Goal: Task Accomplishment & Management: Use online tool/utility

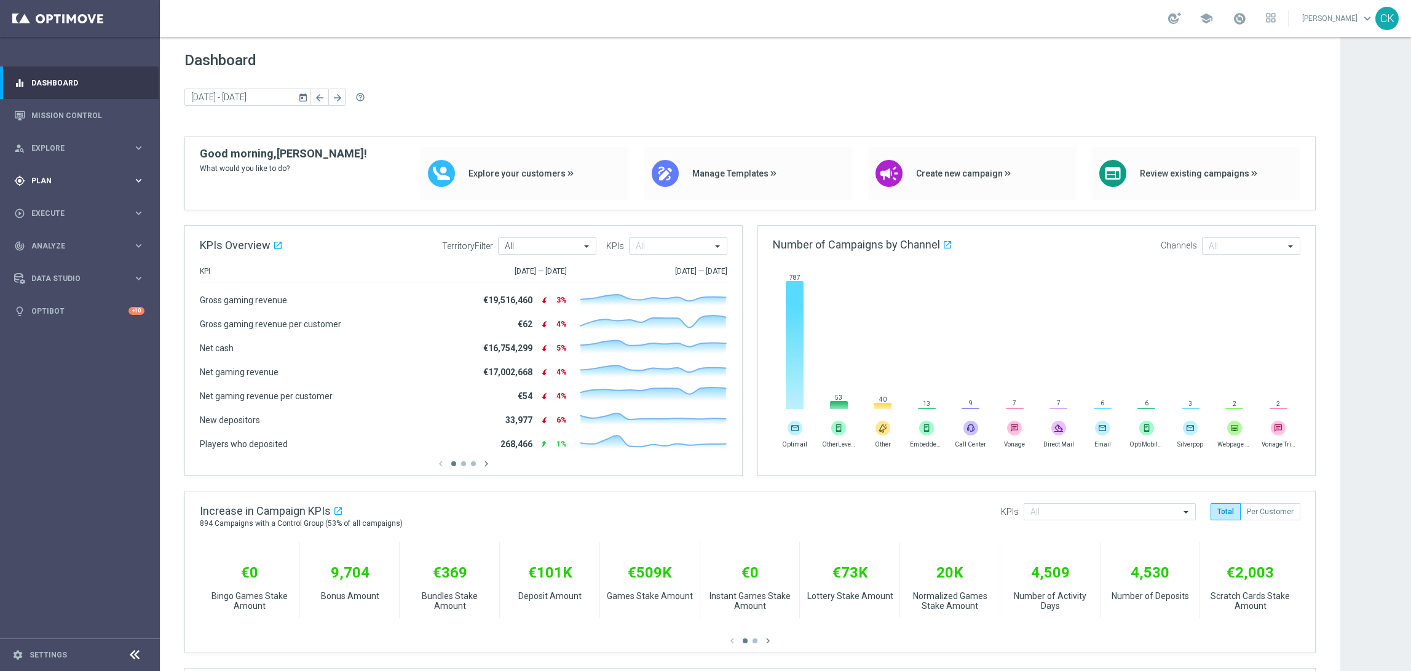
click at [60, 180] on span "Plan" at bounding box center [81, 180] width 101 height 7
click at [57, 239] on span "Templates" at bounding box center [77, 242] width 88 height 7
click at [56, 259] on link "Optimail" at bounding box center [83, 261] width 90 height 10
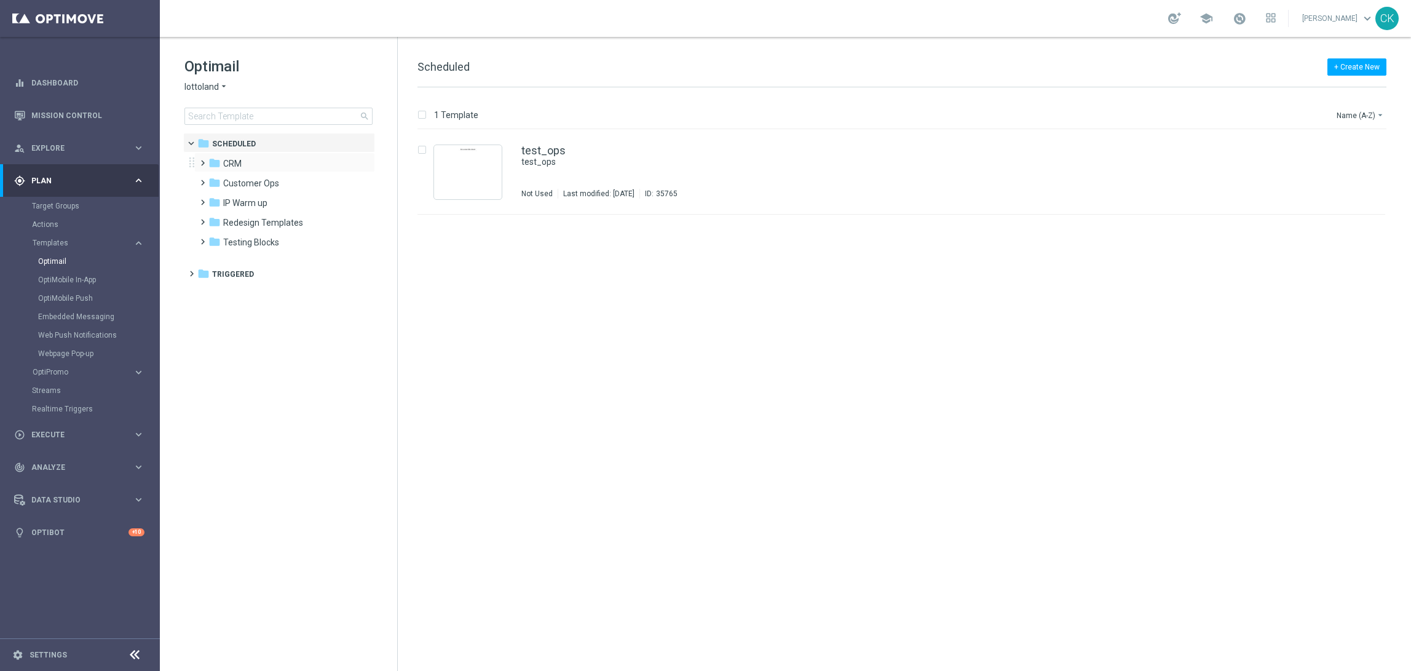
click at [200, 160] on span at bounding box center [200, 157] width 6 height 5
click at [211, 199] on span at bounding box center [213, 196] width 6 height 5
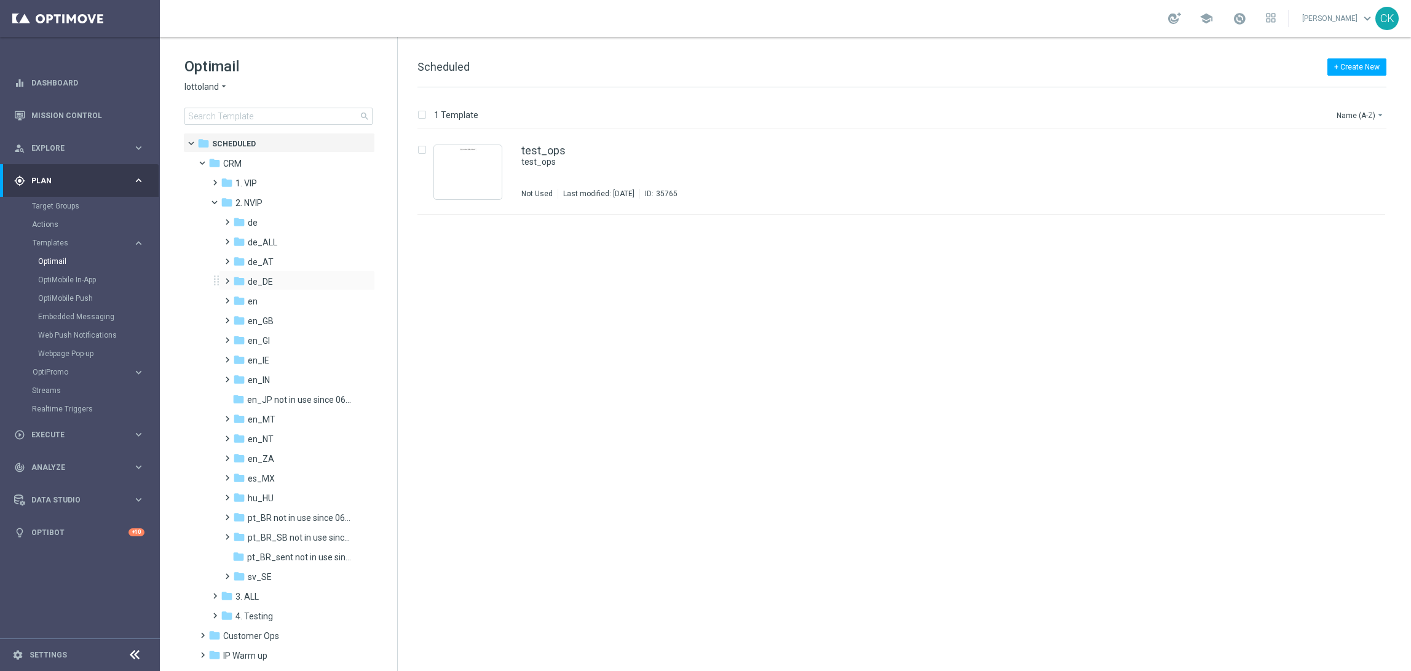
click at [227, 278] on span at bounding box center [225, 275] width 6 height 5
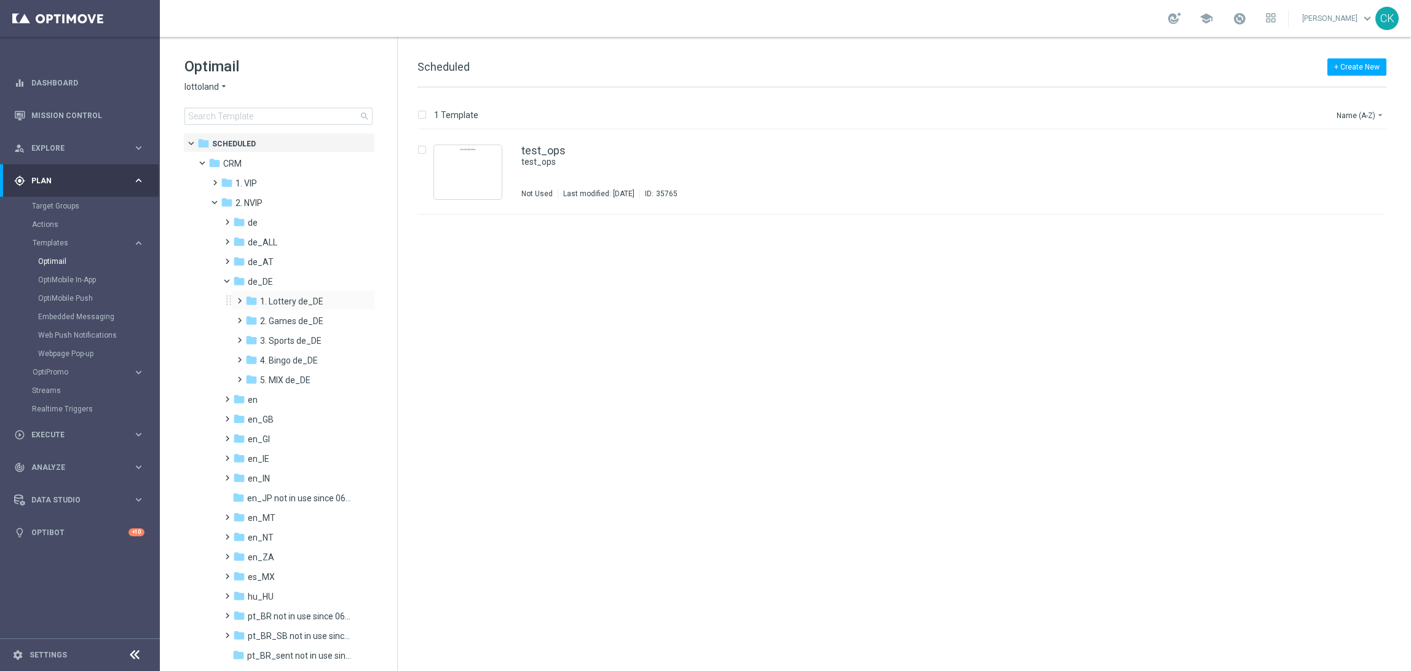
click at [240, 297] on span at bounding box center [237, 295] width 6 height 5
click at [251, 317] on span at bounding box center [250, 314] width 6 height 5
click at [302, 337] on span "LIB_LT_DE_REG" at bounding box center [313, 340] width 61 height 11
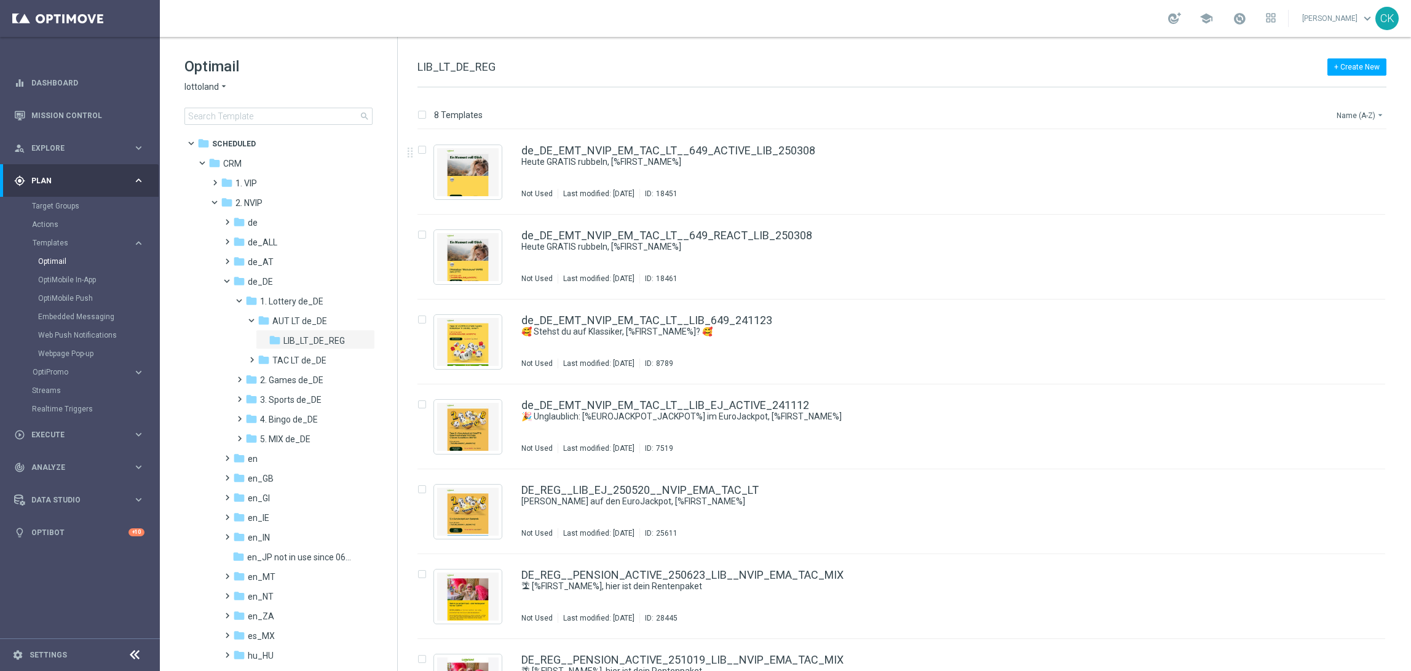
click at [1352, 112] on button "Name (A-Z) arrow_drop_down" at bounding box center [1360, 115] width 51 height 15
click at [1346, 164] on div "Date Modified (Newest)" at bounding box center [1337, 170] width 98 height 17
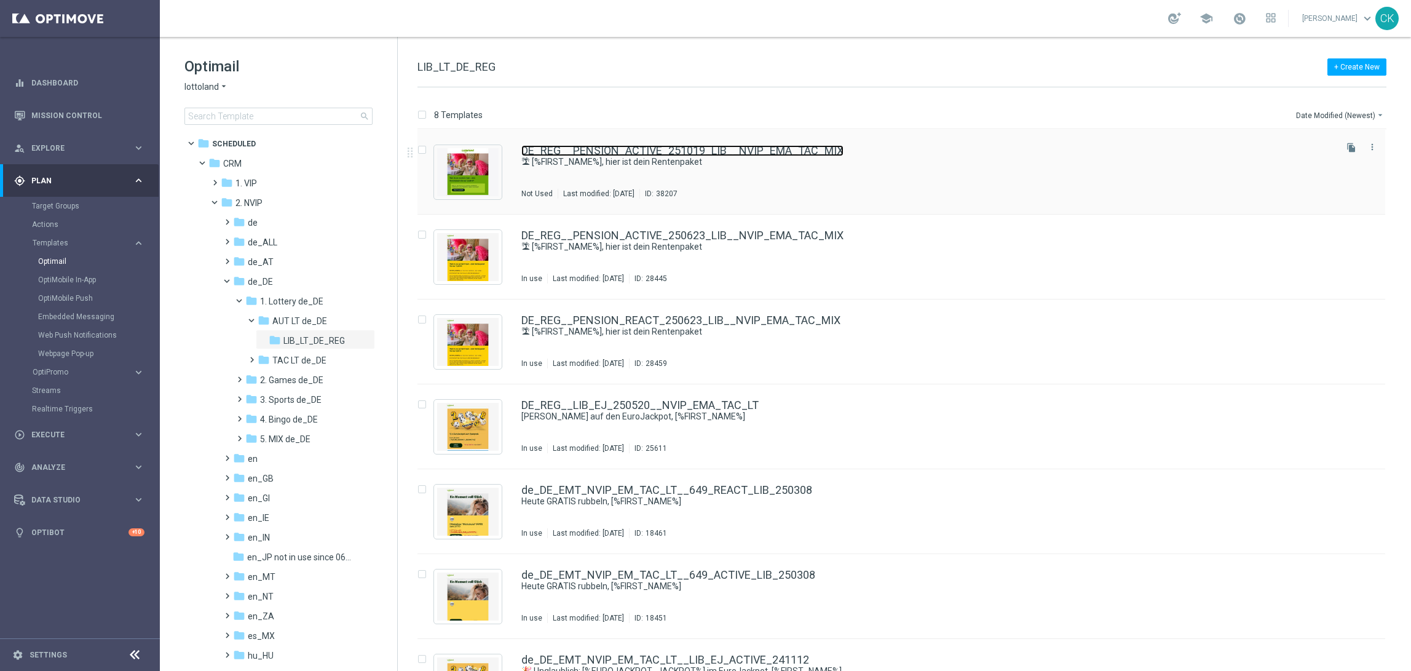
click at [569, 151] on link "DE_REG__PENSION_ACTIVE_251019_LIB__NVIP_EMA_TAC_MIX" at bounding box center [682, 150] width 322 height 11
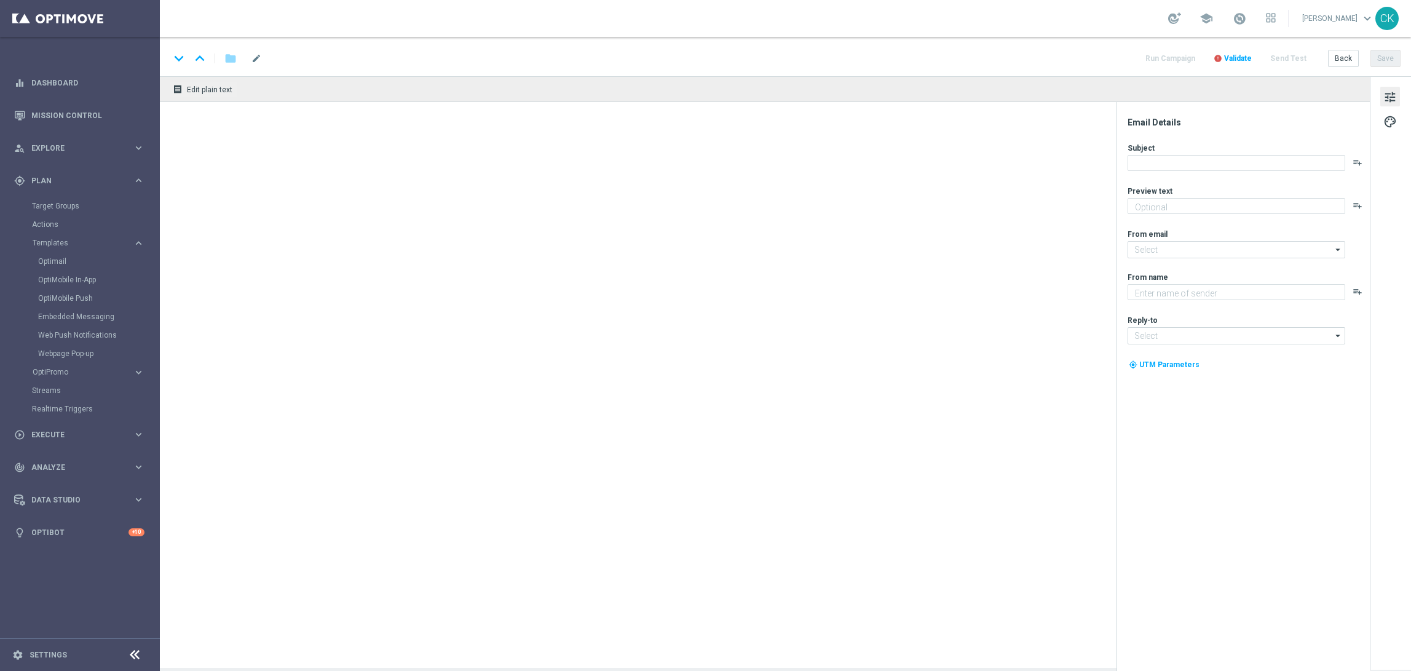
type textarea "Spar dich [PERSON_NAME]."
type textarea "Lottoland"
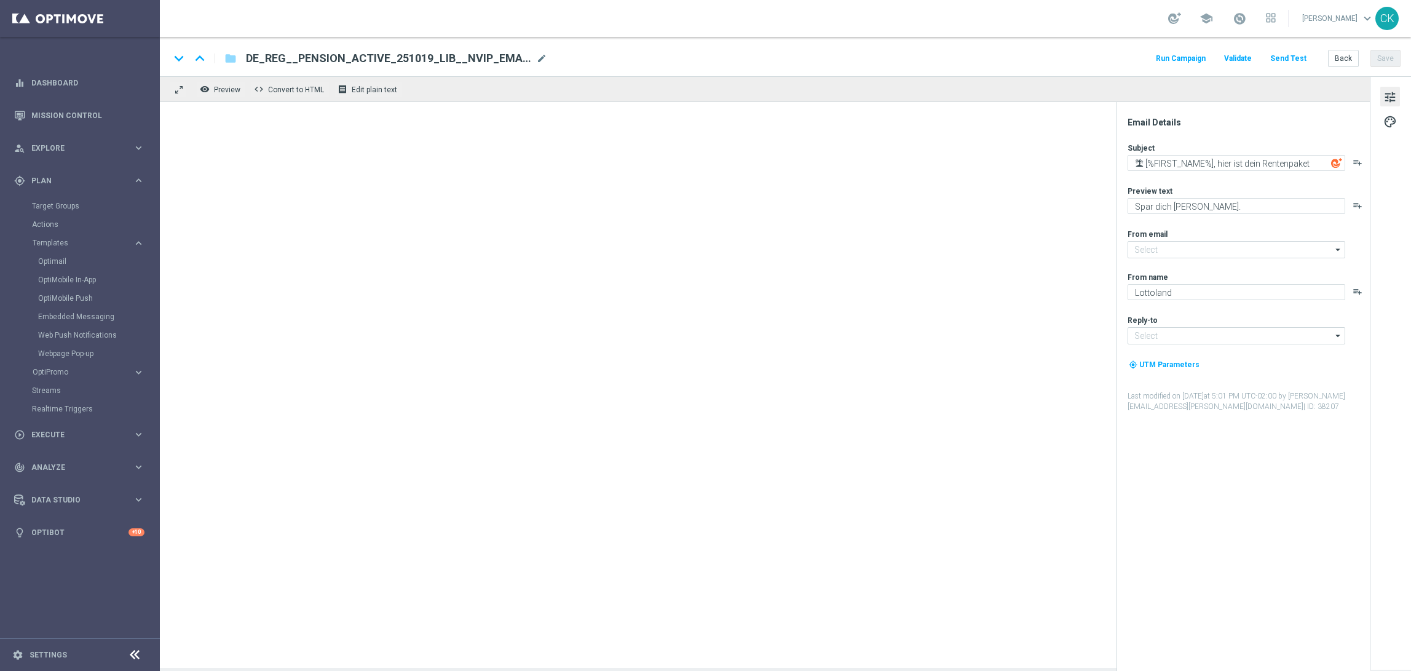
type input "[EMAIL_ADDRESS][DOMAIN_NAME]"
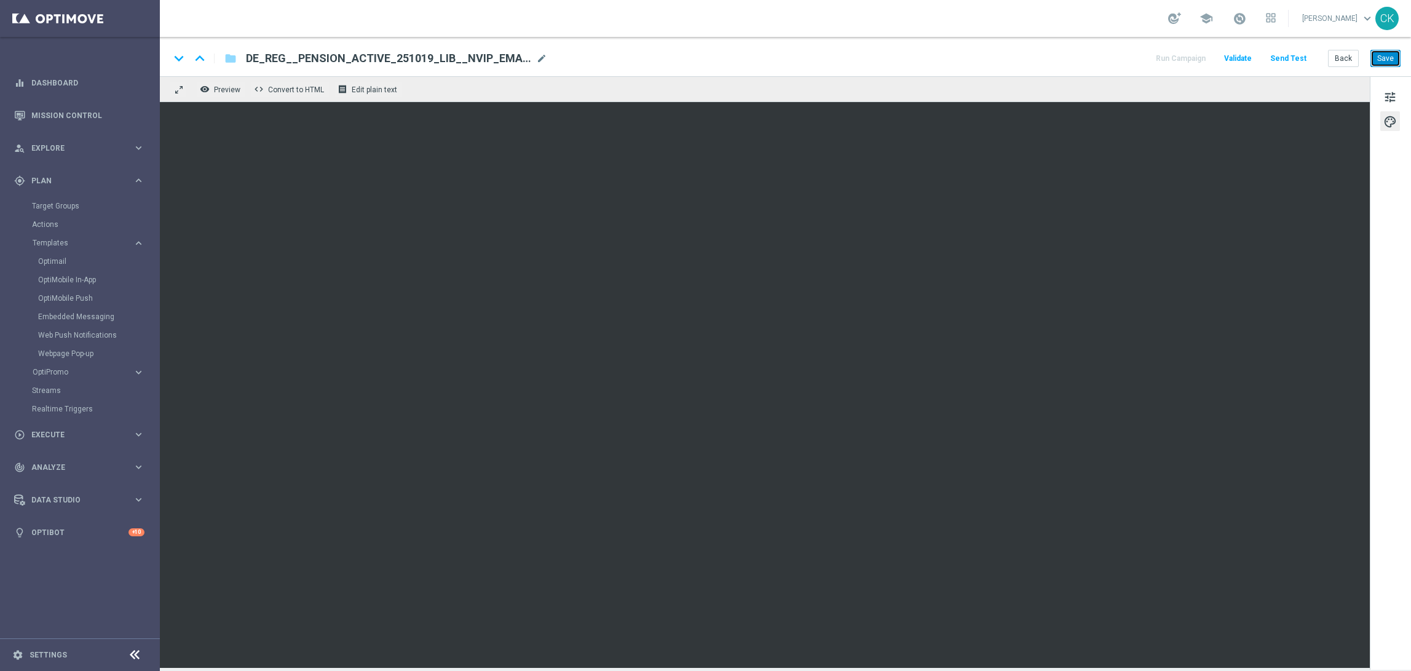
click at [1392, 56] on button "Save" at bounding box center [1385, 58] width 30 height 17
click at [1287, 58] on button "Send Test" at bounding box center [1288, 58] width 40 height 17
click at [1287, 55] on button "Send Test" at bounding box center [1288, 58] width 40 height 17
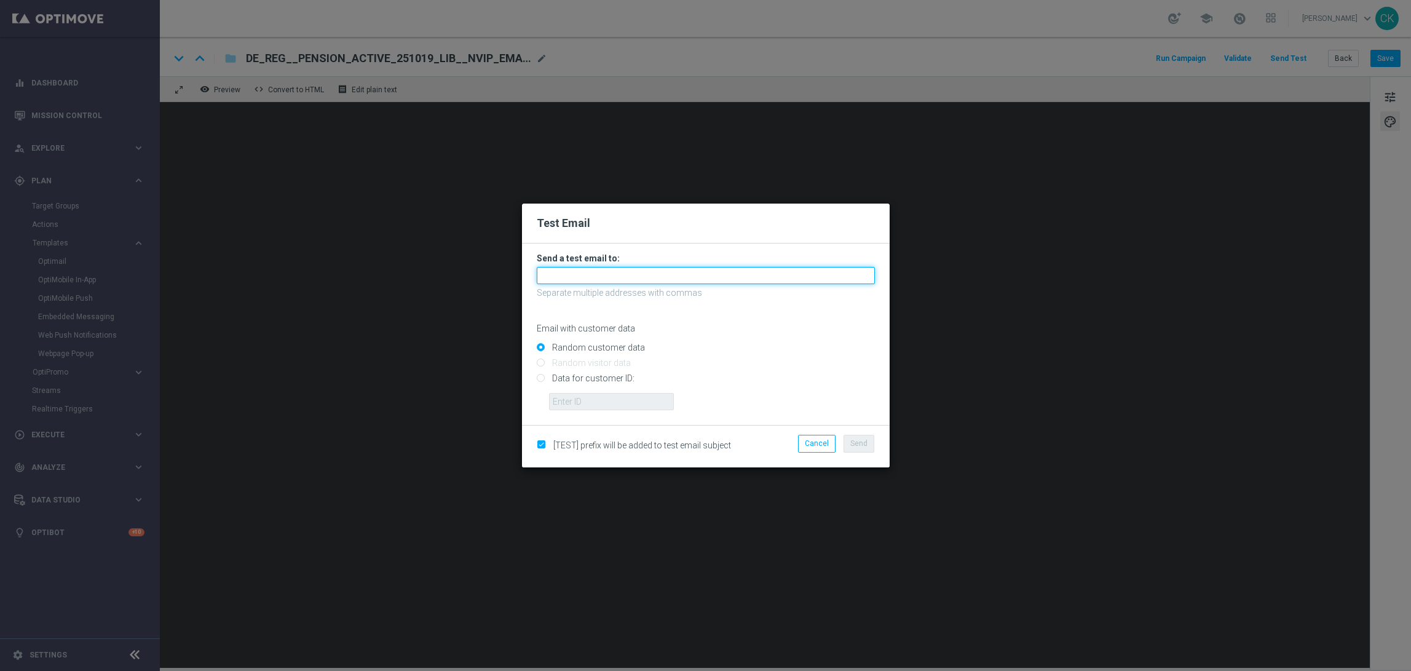
click at [652, 278] on input "text" at bounding box center [706, 275] width 338 height 17
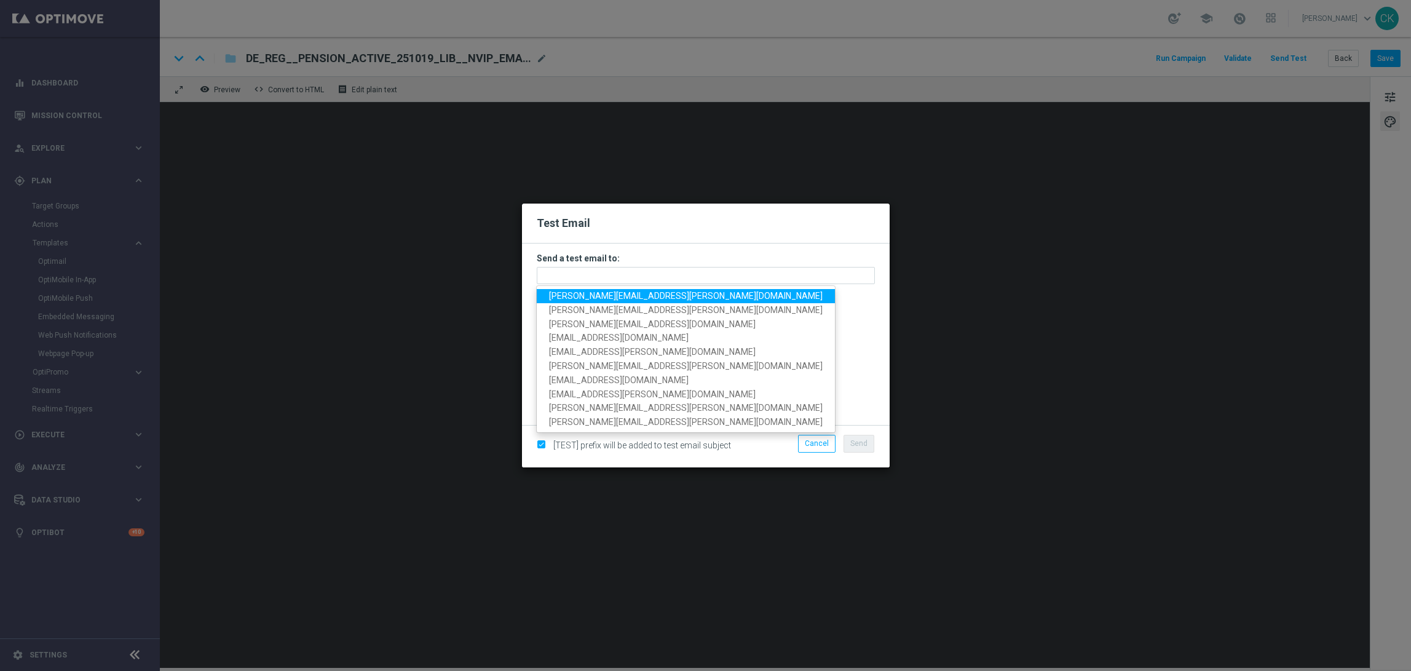
click at [614, 295] on span "[PERSON_NAME][EMAIL_ADDRESS][PERSON_NAME][DOMAIN_NAME]" at bounding box center [686, 296] width 274 height 10
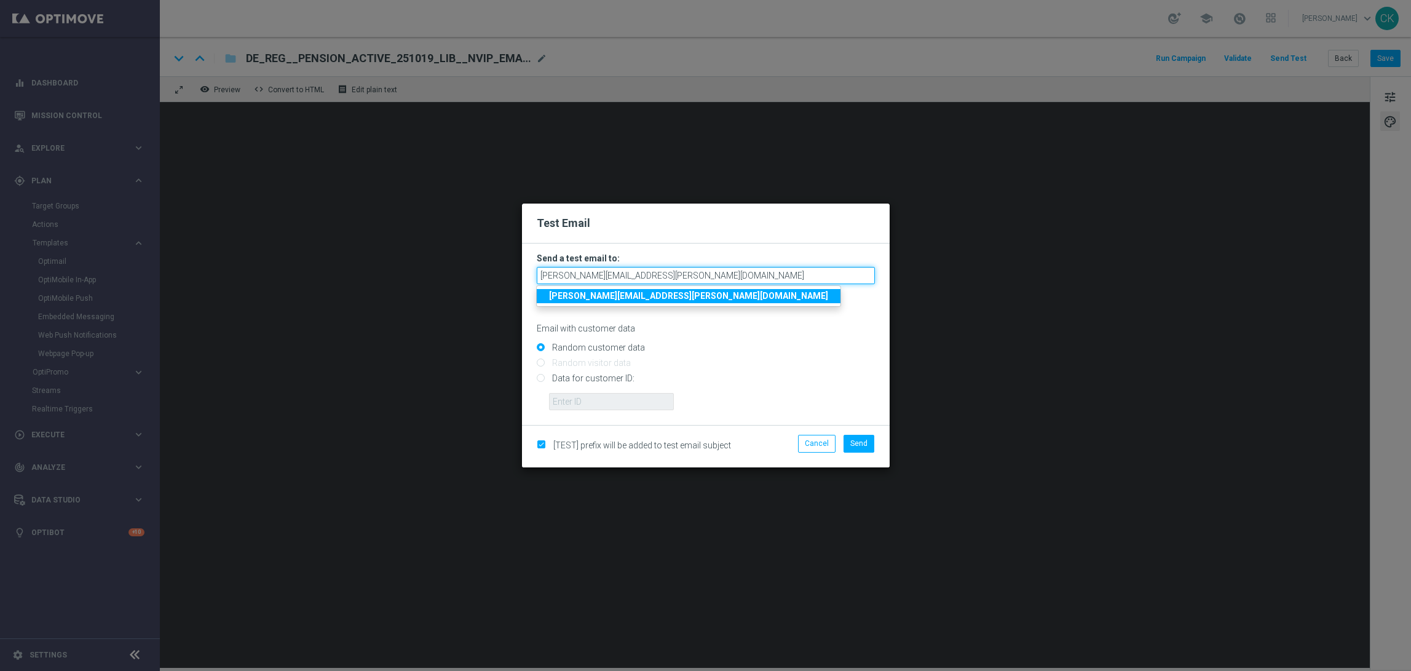
click at [719, 274] on input "[PERSON_NAME][EMAIL_ADDRESS][PERSON_NAME][DOMAIN_NAME]" at bounding box center [706, 275] width 338 height 17
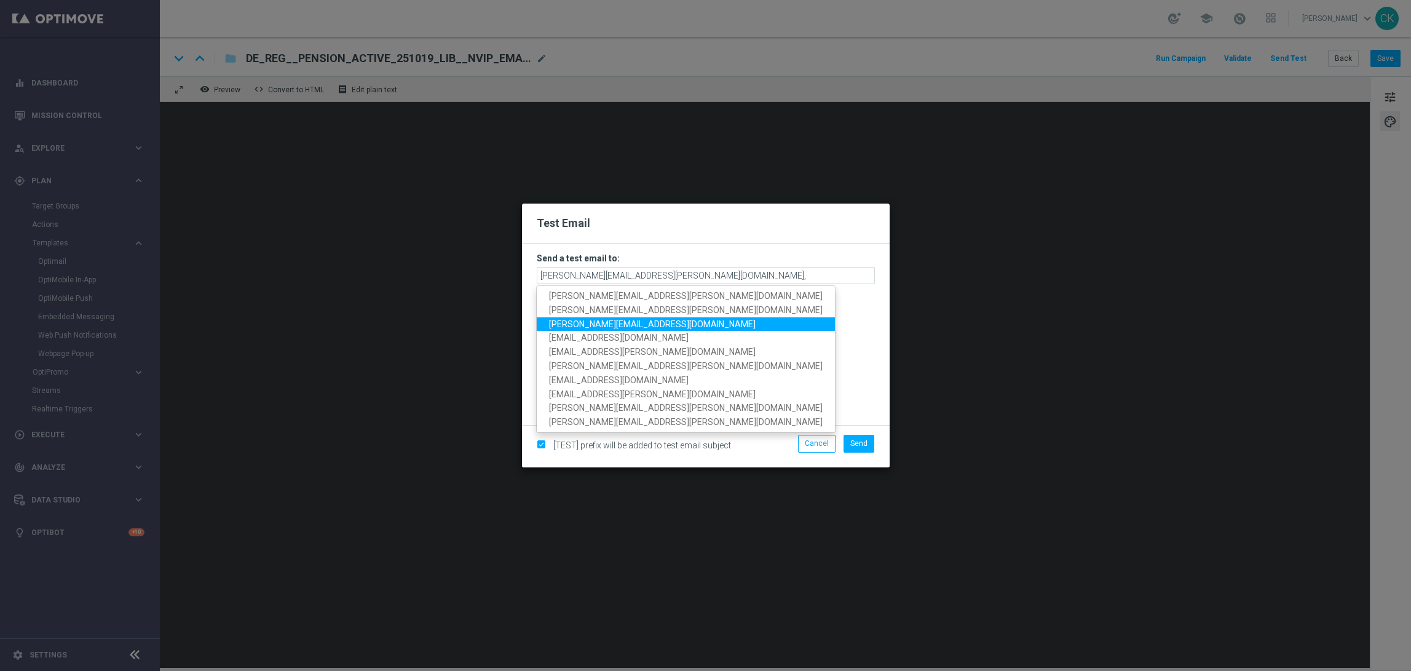
click at [629, 323] on span "[PERSON_NAME][EMAIL_ADDRESS][DOMAIN_NAME]" at bounding box center [652, 324] width 207 height 10
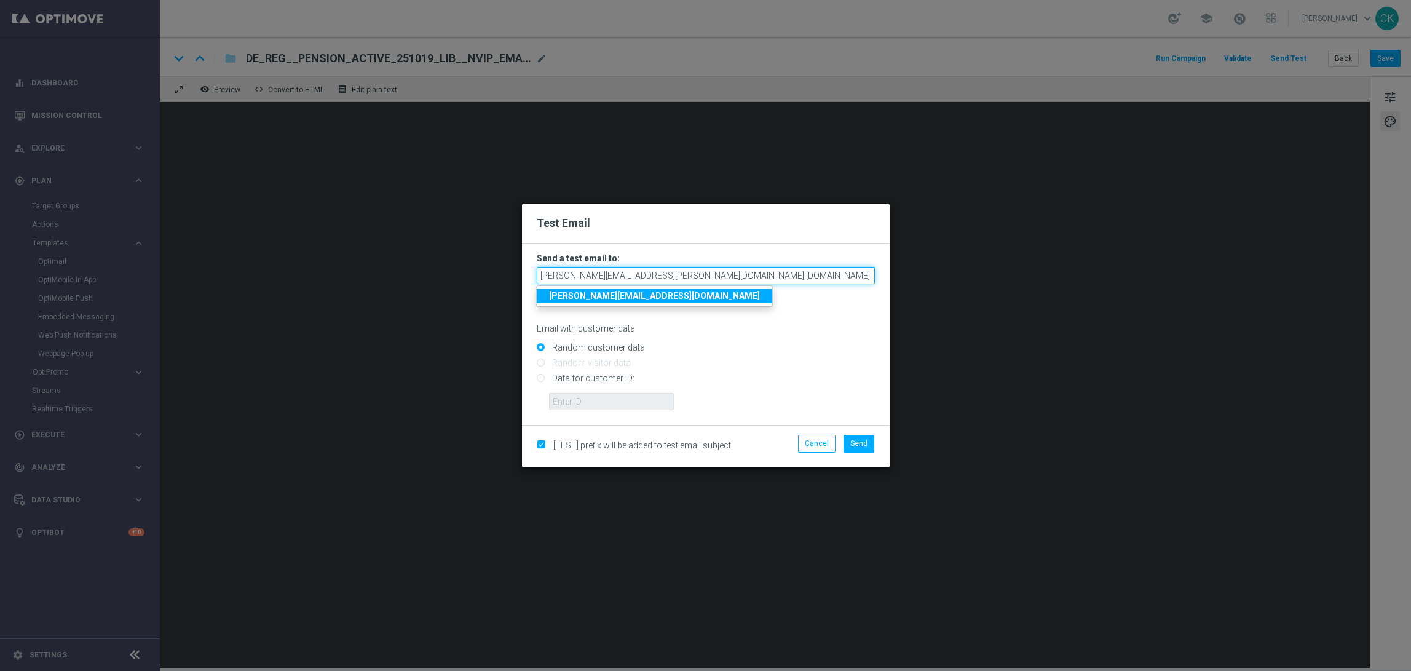
click at [835, 276] on input "[PERSON_NAME][EMAIL_ADDRESS][PERSON_NAME][DOMAIN_NAME],[DOMAIN_NAME][EMAIL_ADDR…" at bounding box center [706, 275] width 338 height 17
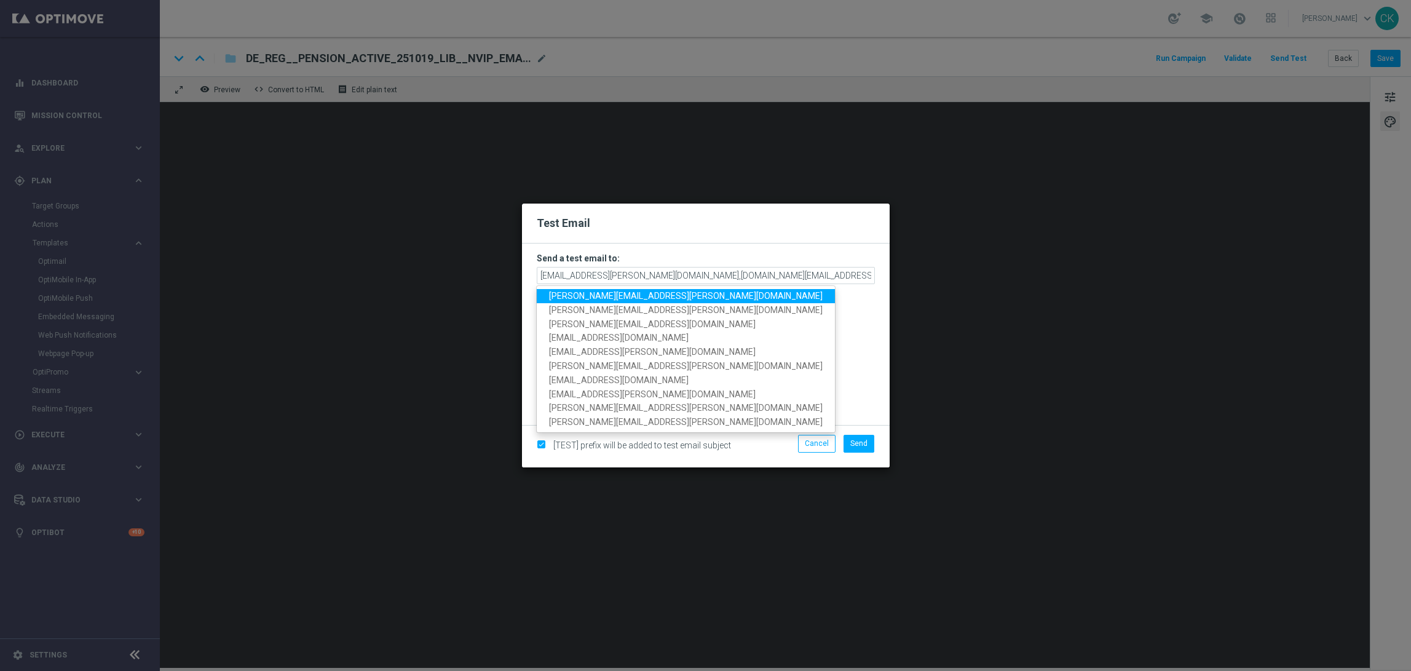
click at [622, 296] on span "[PERSON_NAME][EMAIL_ADDRESS][PERSON_NAME][DOMAIN_NAME]" at bounding box center [686, 296] width 274 height 10
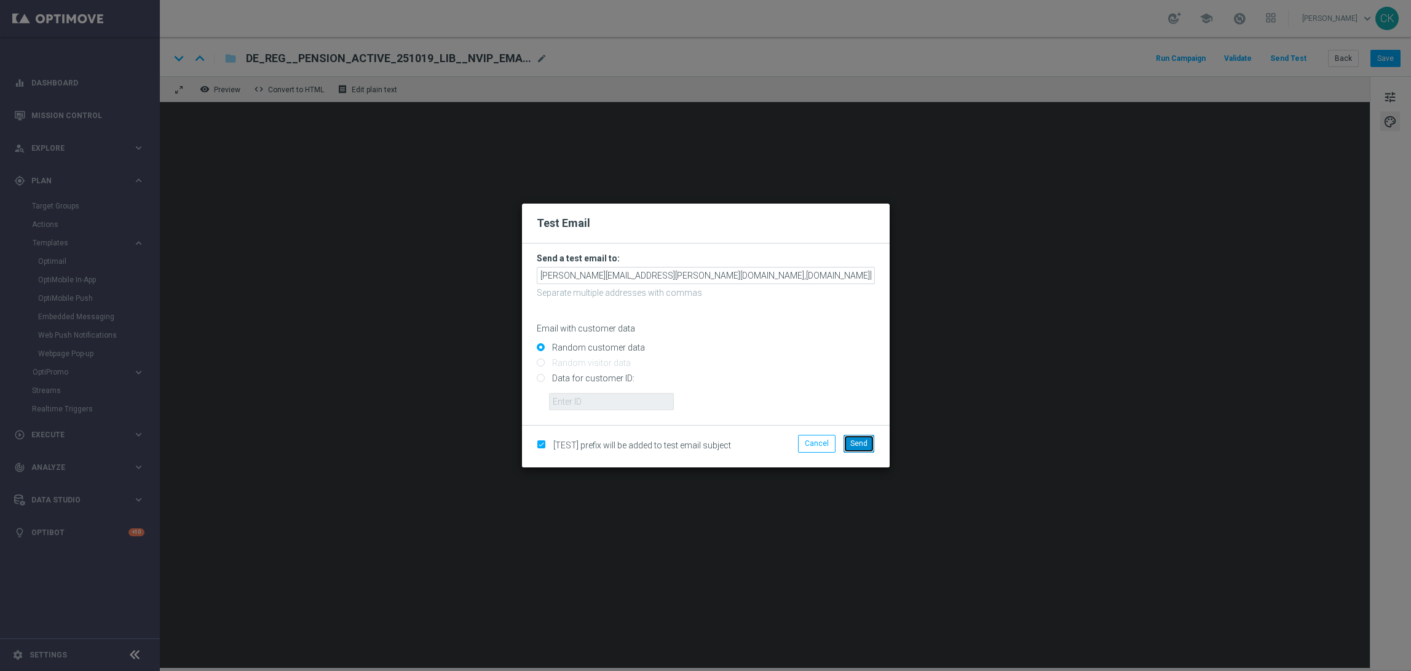
click at [864, 439] on span "Send" at bounding box center [858, 443] width 17 height 9
type input "[PERSON_NAME][EMAIL_ADDRESS][PERSON_NAME][DOMAIN_NAME],[DOMAIN_NAME][EMAIL_ADDR…"
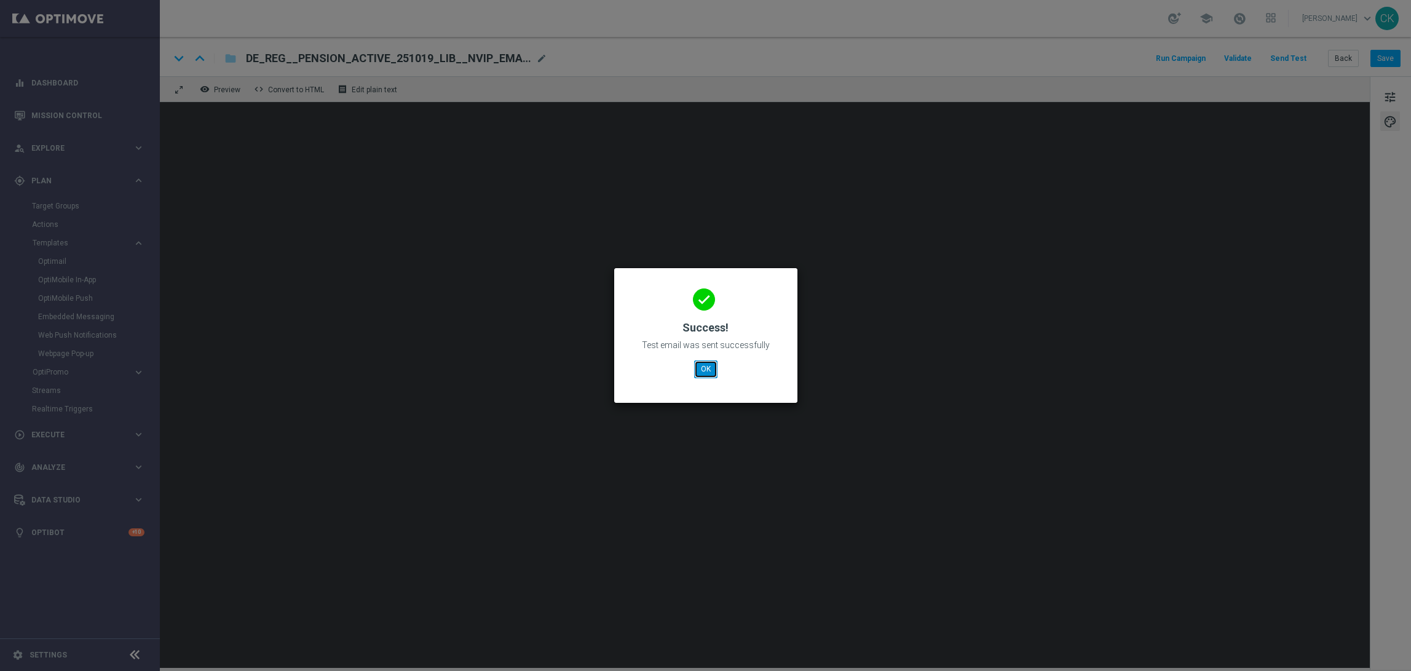
click at [706, 365] on button "OK" at bounding box center [705, 368] width 23 height 17
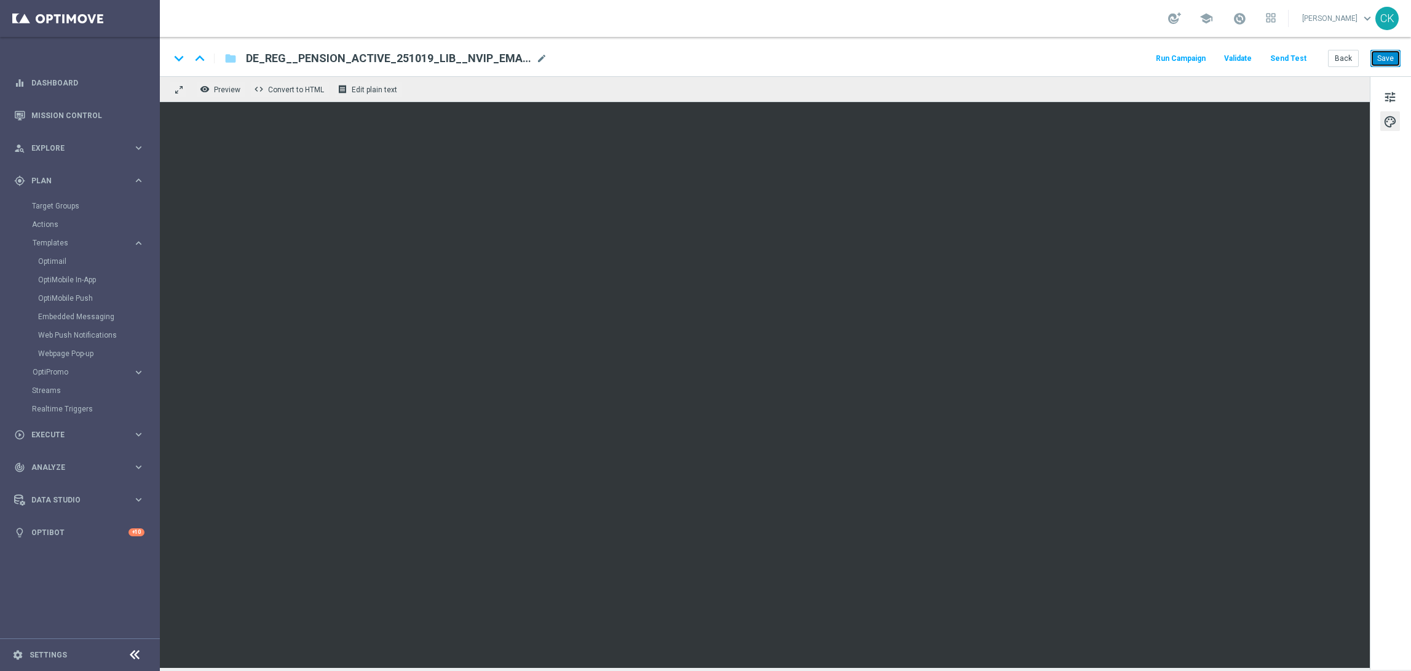
click at [1386, 54] on button "Save" at bounding box center [1385, 58] width 30 height 17
click at [1388, 63] on button "Save" at bounding box center [1385, 58] width 30 height 17
click at [1344, 59] on button "Back" at bounding box center [1343, 58] width 31 height 17
